Goal: Find specific page/section: Find specific page/section

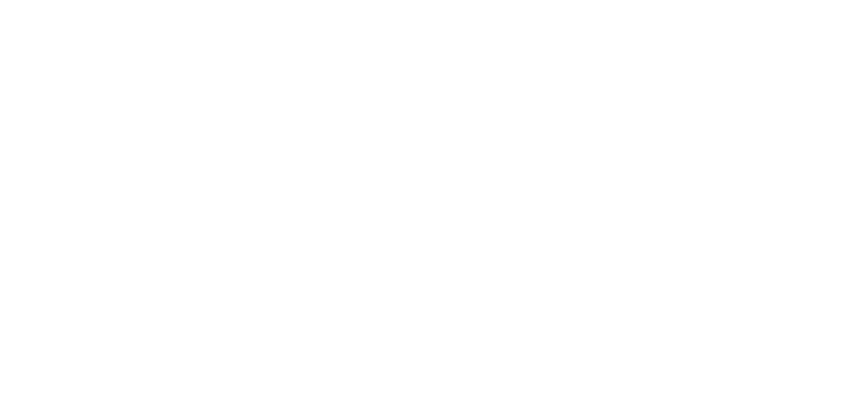
select select "Song"
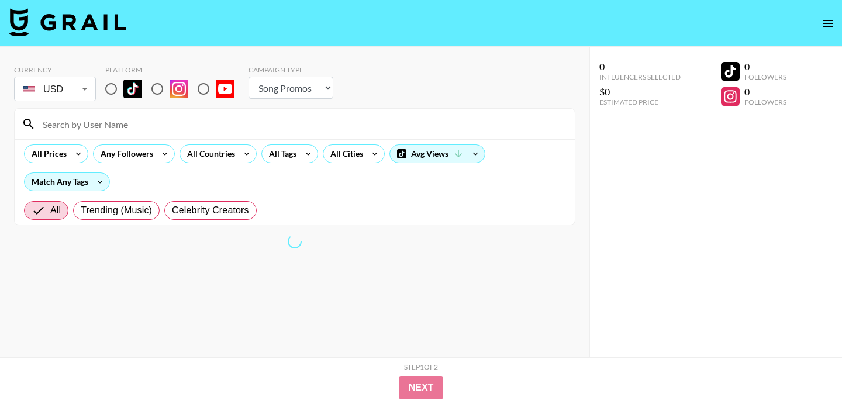
click at [161, 125] on input at bounding box center [302, 124] width 532 height 19
paste input "hannahrockandroll"
type input "hannahrockandroll"
click at [110, 87] on input "radio" at bounding box center [111, 89] width 25 height 25
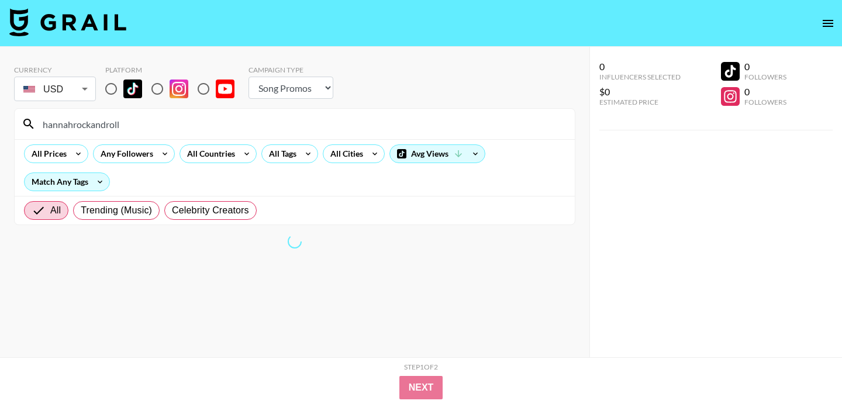
radio input "true"
click at [257, 123] on input "hannahrockandroll" at bounding box center [302, 124] width 532 height 19
click at [261, 123] on input at bounding box center [302, 124] width 532 height 19
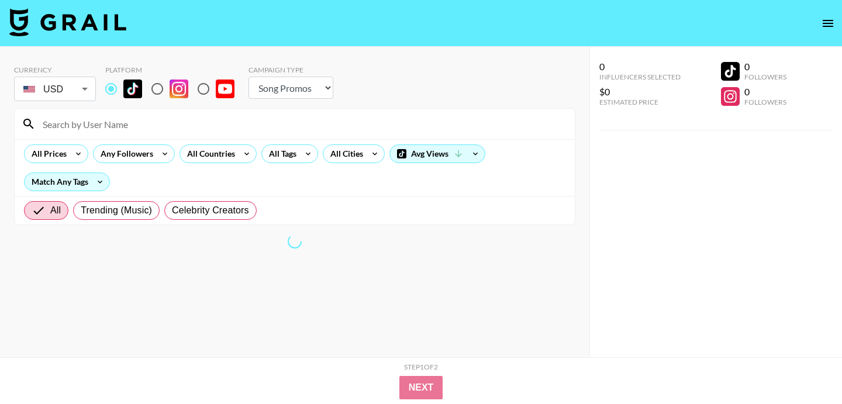
click at [442, 54] on div "Currency USD USD ​ Platform Campaign Type Choose Type... Song Promos Brand Prom…" at bounding box center [295, 225] width 590 height 357
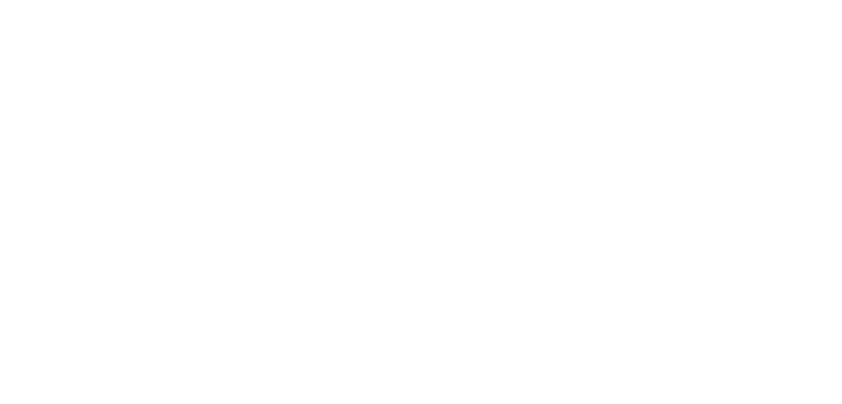
select select "Song"
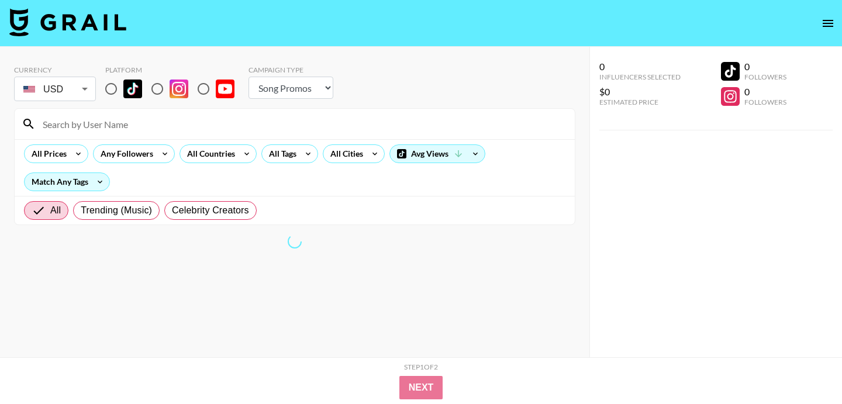
click at [253, 122] on input at bounding box center [302, 124] width 532 height 19
click at [106, 84] on input "radio" at bounding box center [111, 89] width 25 height 25
radio input "true"
click at [125, 118] on input at bounding box center [302, 124] width 532 height 19
click at [435, 51] on div "Currency USD USD ​ Platform Campaign Type Choose Type... Song Promos Brand Prom…" at bounding box center [295, 225] width 590 height 357
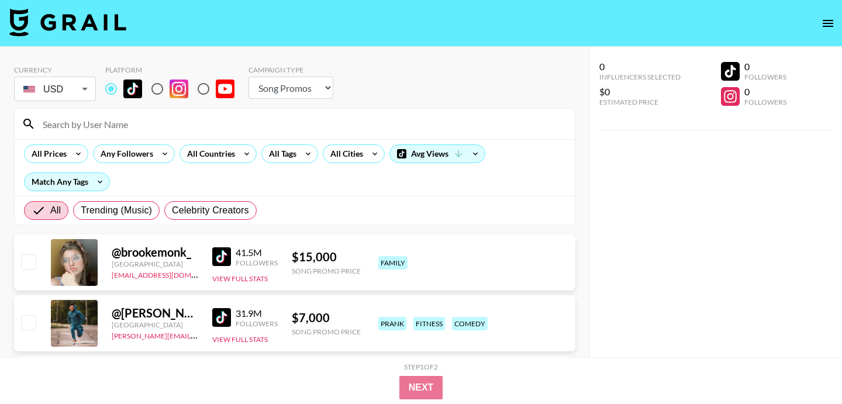
click at [263, 125] on input at bounding box center [302, 124] width 532 height 19
paste input "hannahrockandroll"
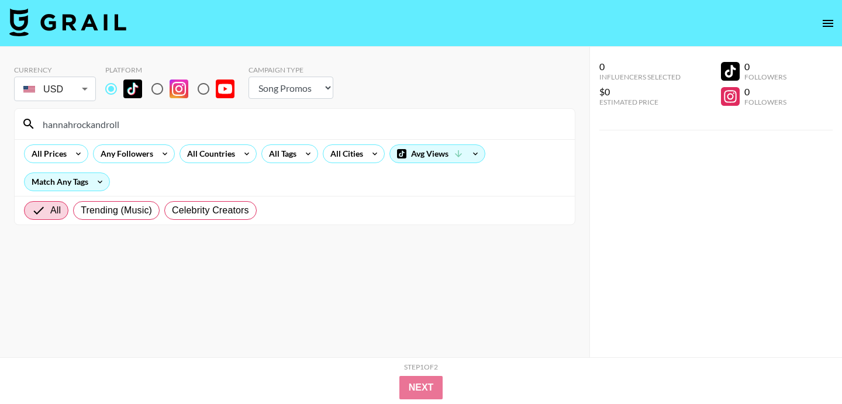
type input "hannahrockandroll"
click at [395, 99] on div "Currency USD USD ​ Platform Campaign Type Choose Type... Song Promos Brand Prom…" at bounding box center [295, 85] width 562 height 38
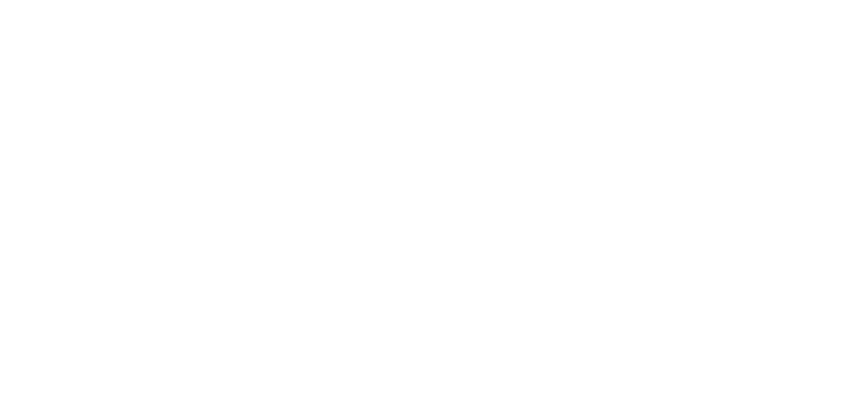
select select "Song"
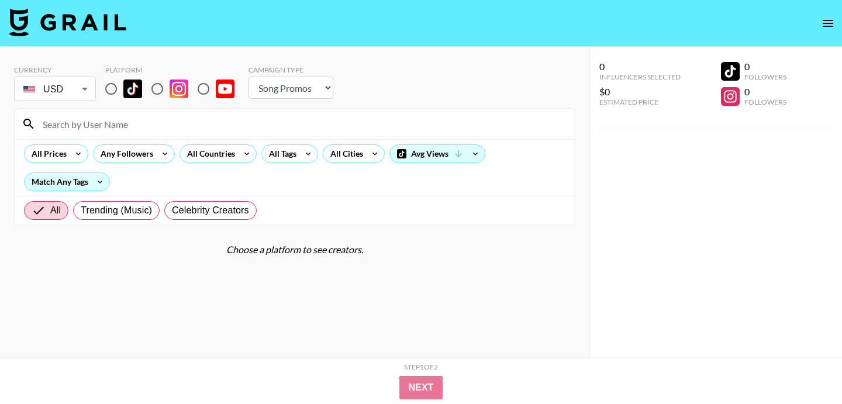
click at [123, 122] on input at bounding box center [302, 124] width 532 height 19
click at [109, 90] on input "radio" at bounding box center [111, 89] width 25 height 25
radio input "true"
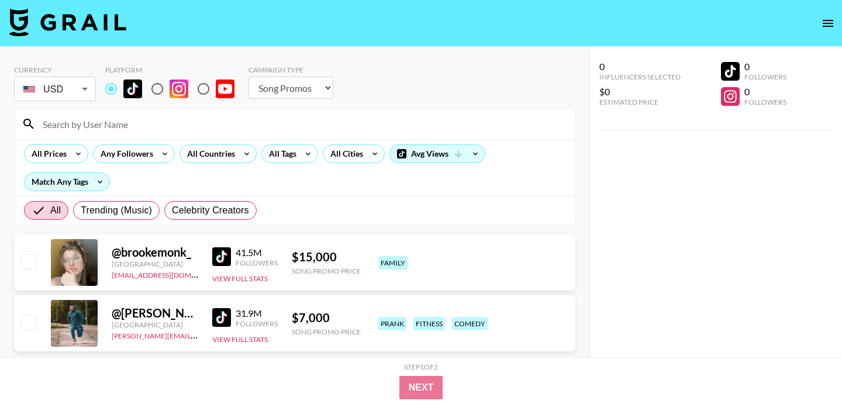
click at [148, 123] on input at bounding box center [302, 124] width 532 height 19
paste input "nastasiaolszewski"
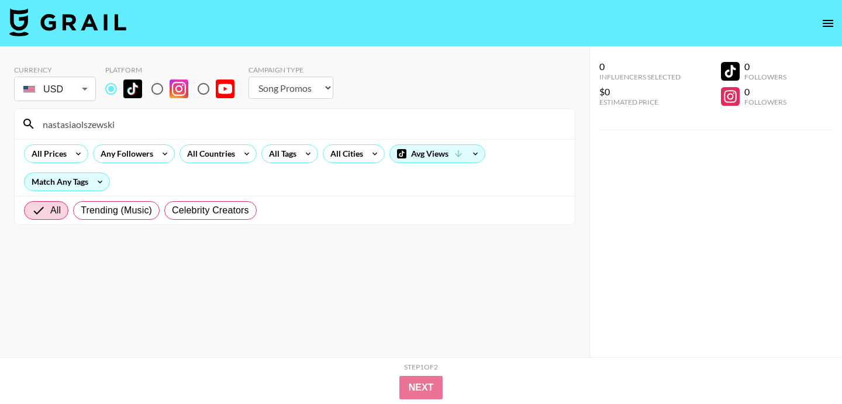
type input "nastasiaolszewski"
click at [163, 87] on input "radio" at bounding box center [157, 89] width 25 height 25
radio input "true"
click at [105, 87] on input "radio" at bounding box center [111, 89] width 25 height 25
radio input "true"
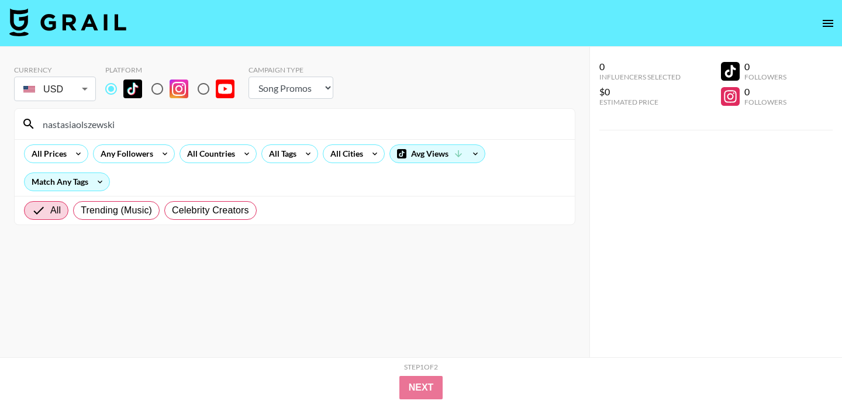
click at [205, 130] on input "nastasiaolszewski" at bounding box center [302, 124] width 532 height 19
paste input "arwinclara"
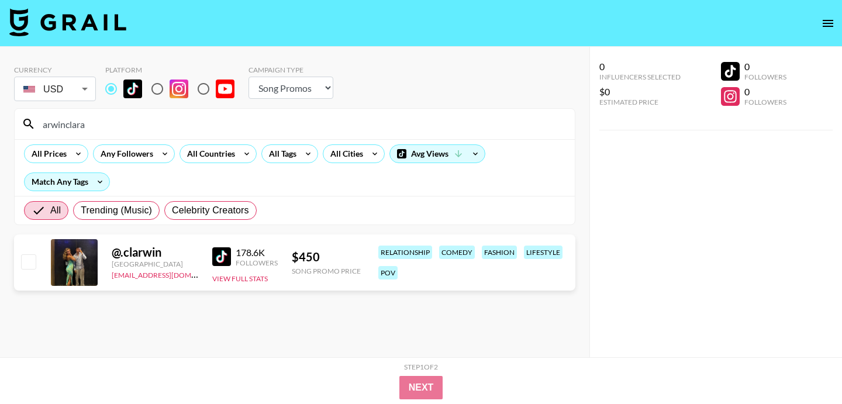
type input "arwinclara"
click at [166, 91] on input "radio" at bounding box center [157, 89] width 25 height 25
radio input "true"
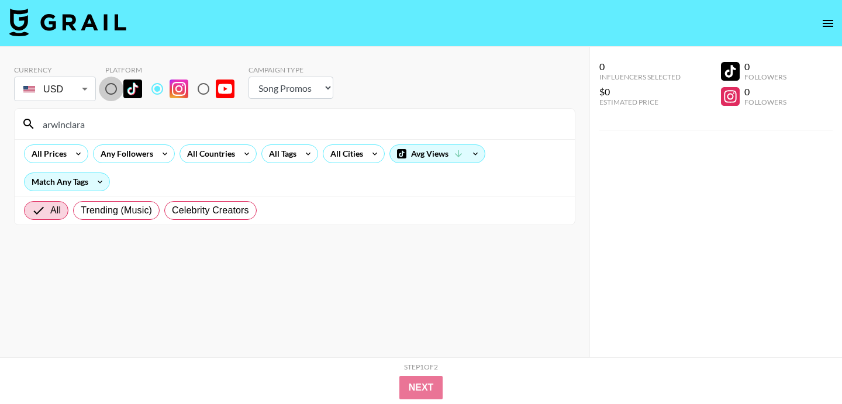
click at [113, 90] on input "radio" at bounding box center [111, 89] width 25 height 25
radio input "true"
